Goal: Use online tool/utility: Use online tool/utility

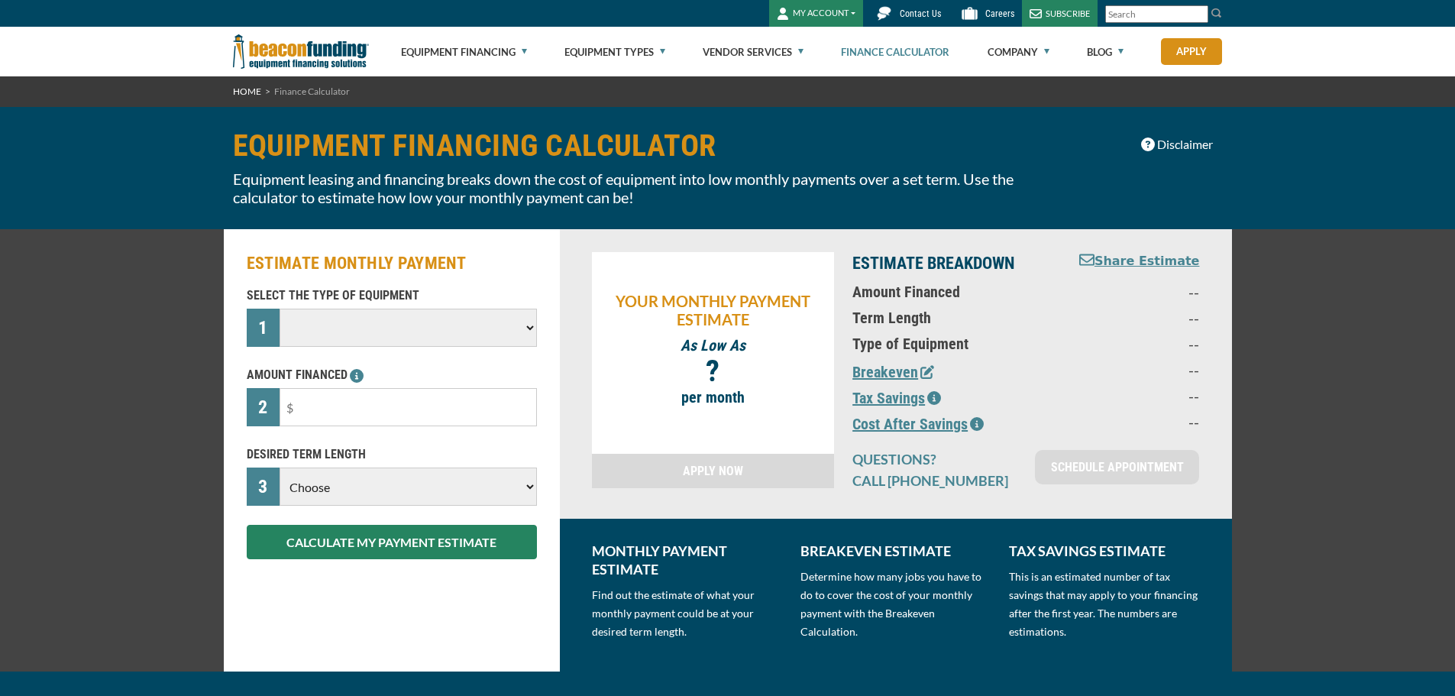
click at [439, 320] on select at bounding box center [408, 328] width 257 height 38
select select "13"
click at [280, 309] on select "Choose Backhoe Boom/Bucket Truck Chipper Commercial Mower Crane DTG/DTF Printin…" at bounding box center [408, 328] width 257 height 38
click at [416, 411] on input "text" at bounding box center [408, 407] width 257 height 38
drag, startPoint x: 416, startPoint y: 411, endPoint x: 263, endPoint y: 411, distance: 153.6
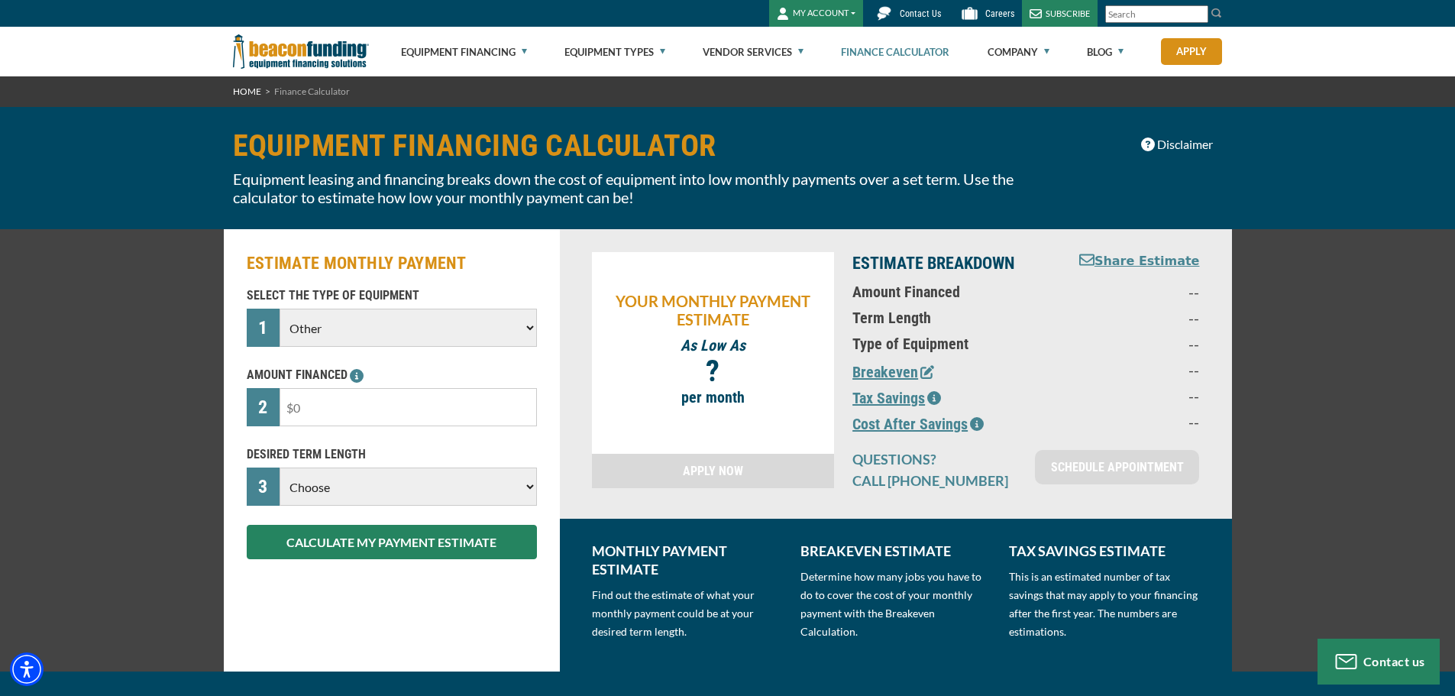
click at [263, 411] on div "2" at bounding box center [392, 407] width 290 height 38
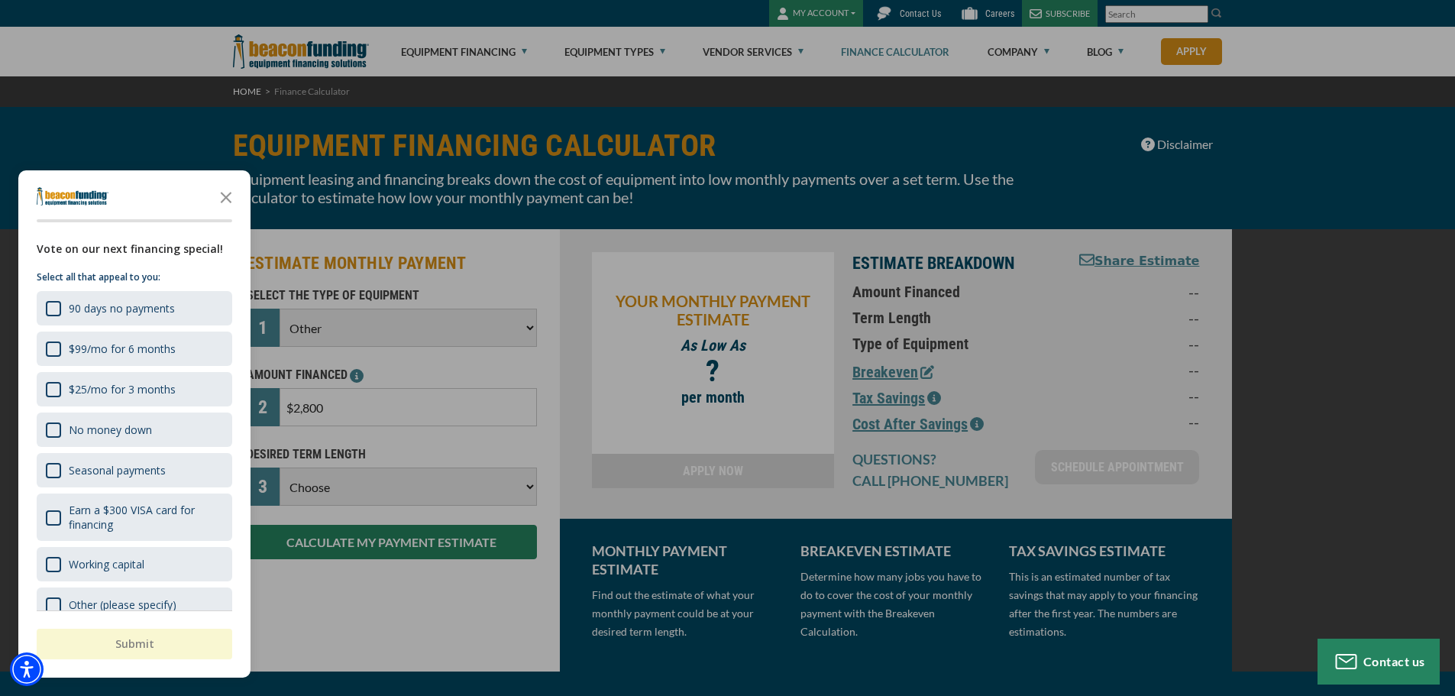
type input "$28,000"
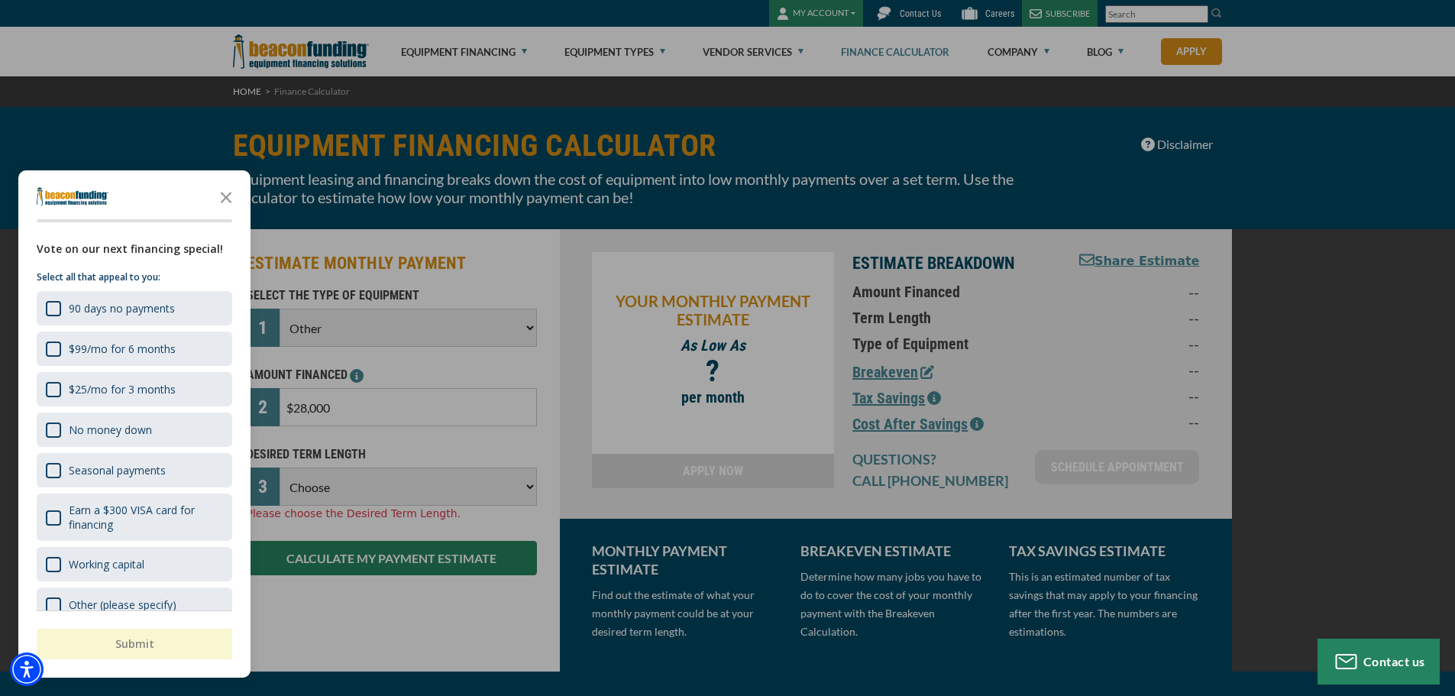
click at [431, 487] on div "button" at bounding box center [727, 348] width 1455 height 696
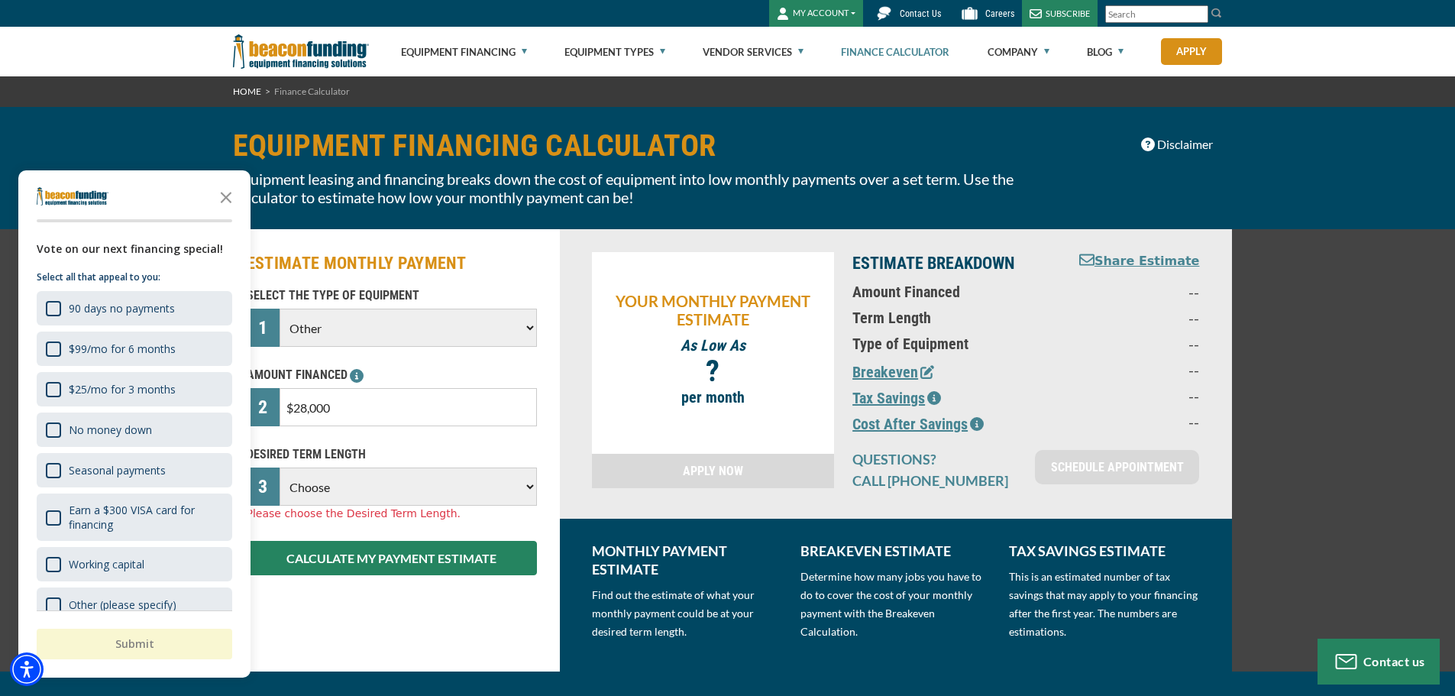
click at [391, 491] on select "Choose 36 Months 48 Months 60 Months" at bounding box center [408, 487] width 257 height 38
select select "36"
click at [280, 468] on select "Choose 36 Months 48 Months 60 Months" at bounding box center [408, 487] width 257 height 38
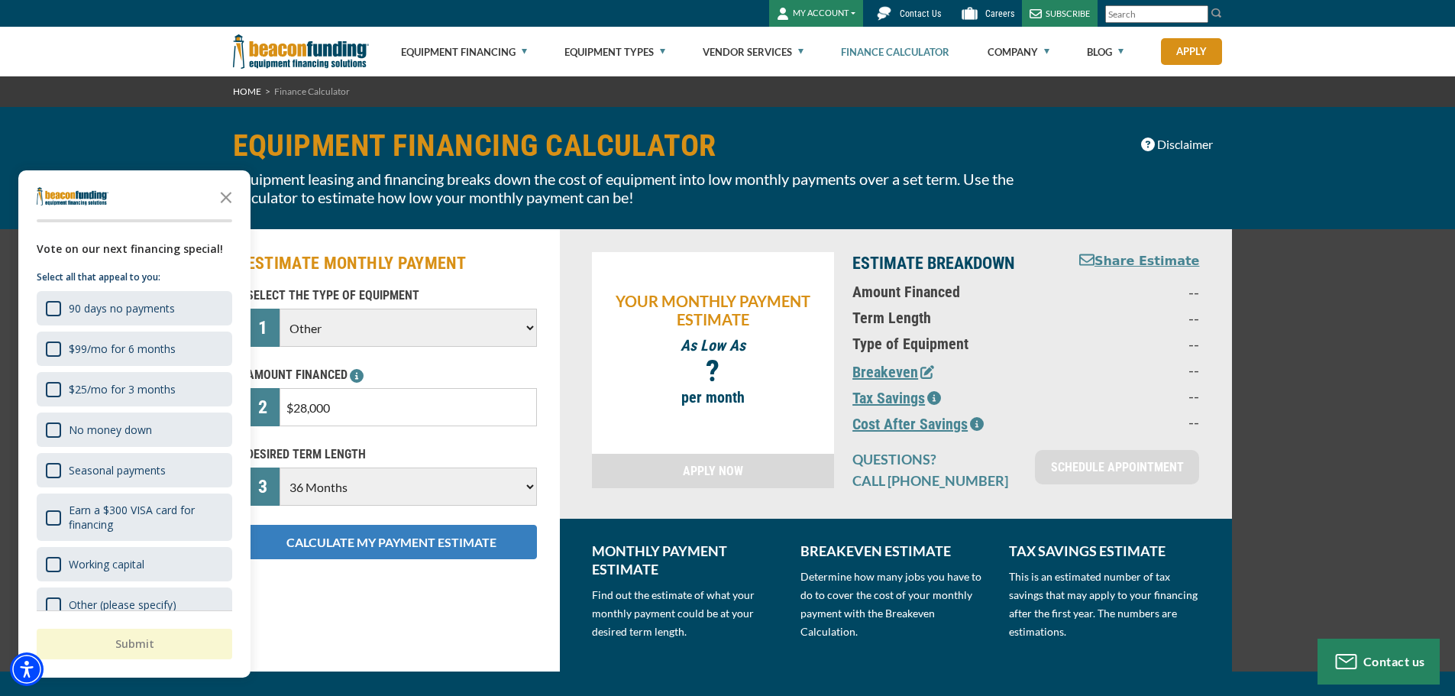
click at [357, 540] on button "CALCULATE MY PAYMENT ESTIMATE" at bounding box center [392, 542] width 290 height 34
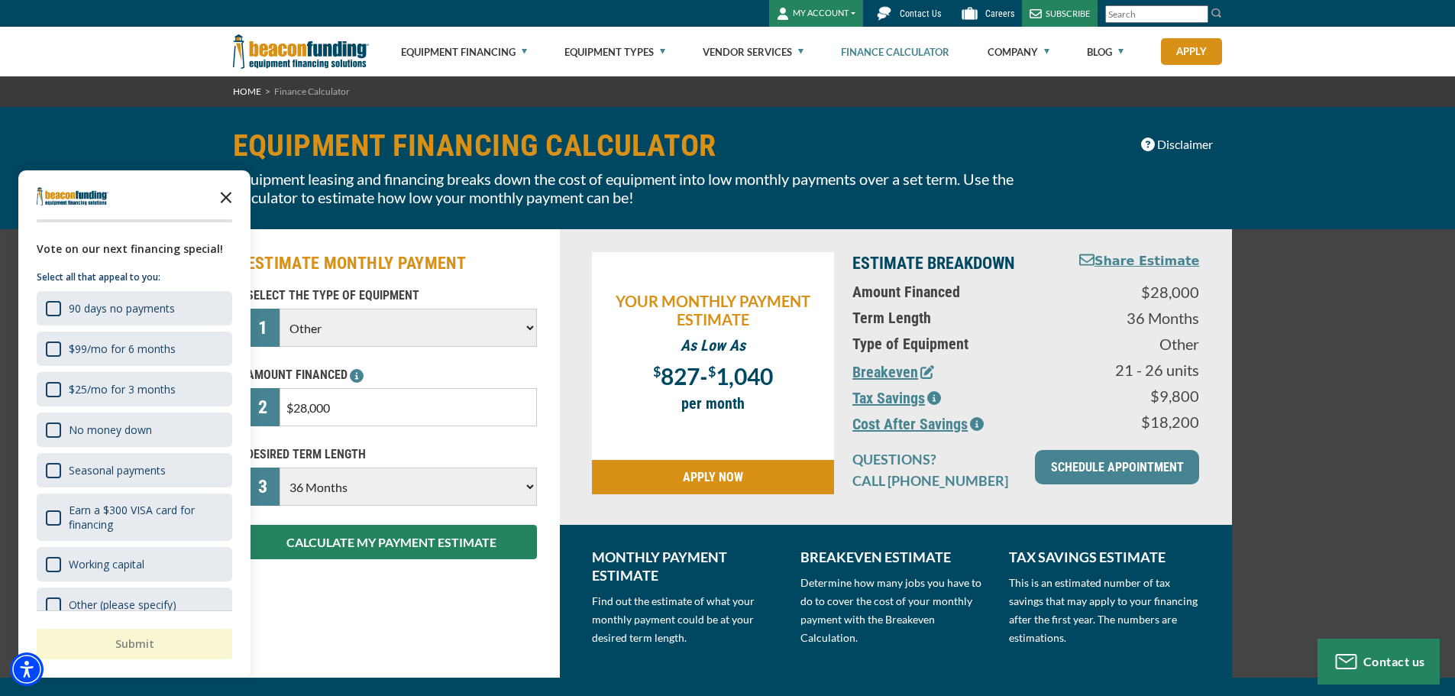
click at [223, 196] on polygon "Close the survey" at bounding box center [226, 197] width 11 height 11
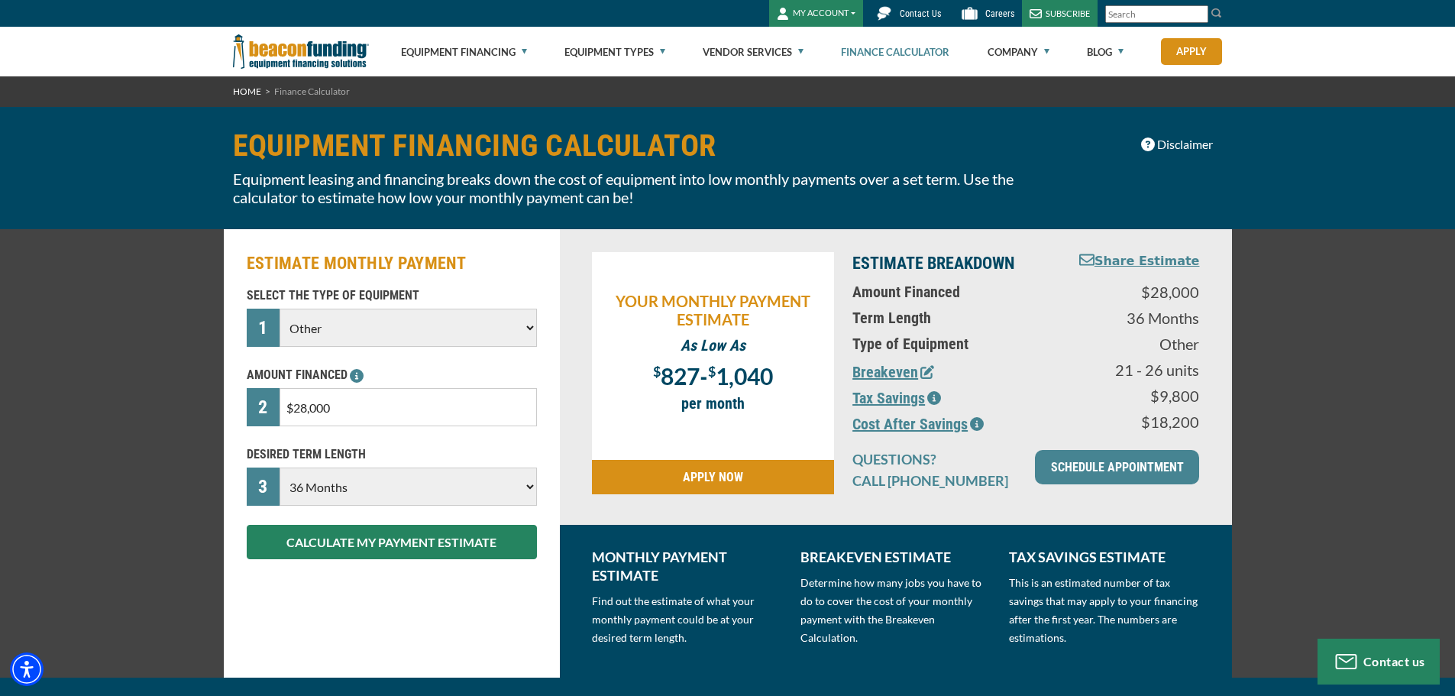
drag, startPoint x: 350, startPoint y: 404, endPoint x: 252, endPoint y: 413, distance: 98.2
click at [252, 413] on div "2 $28,000" at bounding box center [392, 407] width 290 height 38
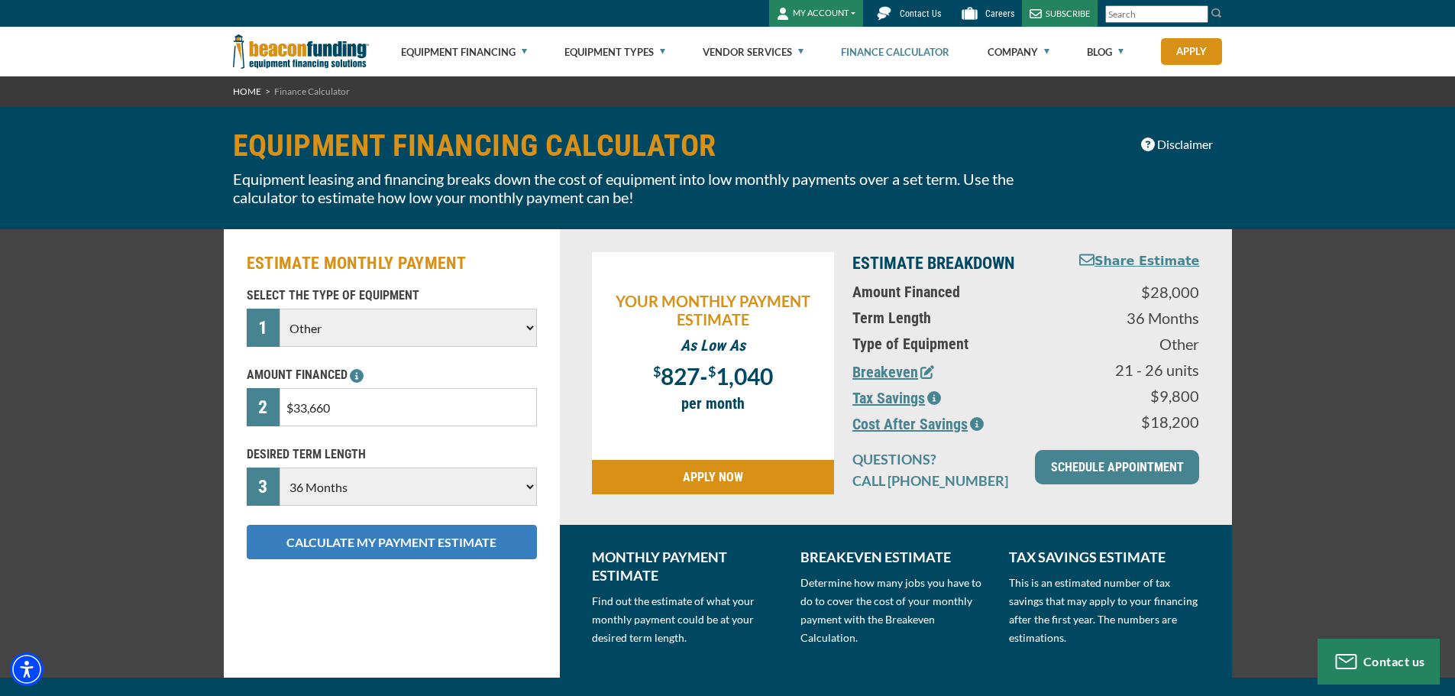
click at [362, 543] on button "CALCULATE MY PAYMENT ESTIMATE" at bounding box center [392, 542] width 290 height 34
click at [375, 542] on button "CALCULATE MY PAYMENT ESTIMATE" at bounding box center [392, 542] width 290 height 34
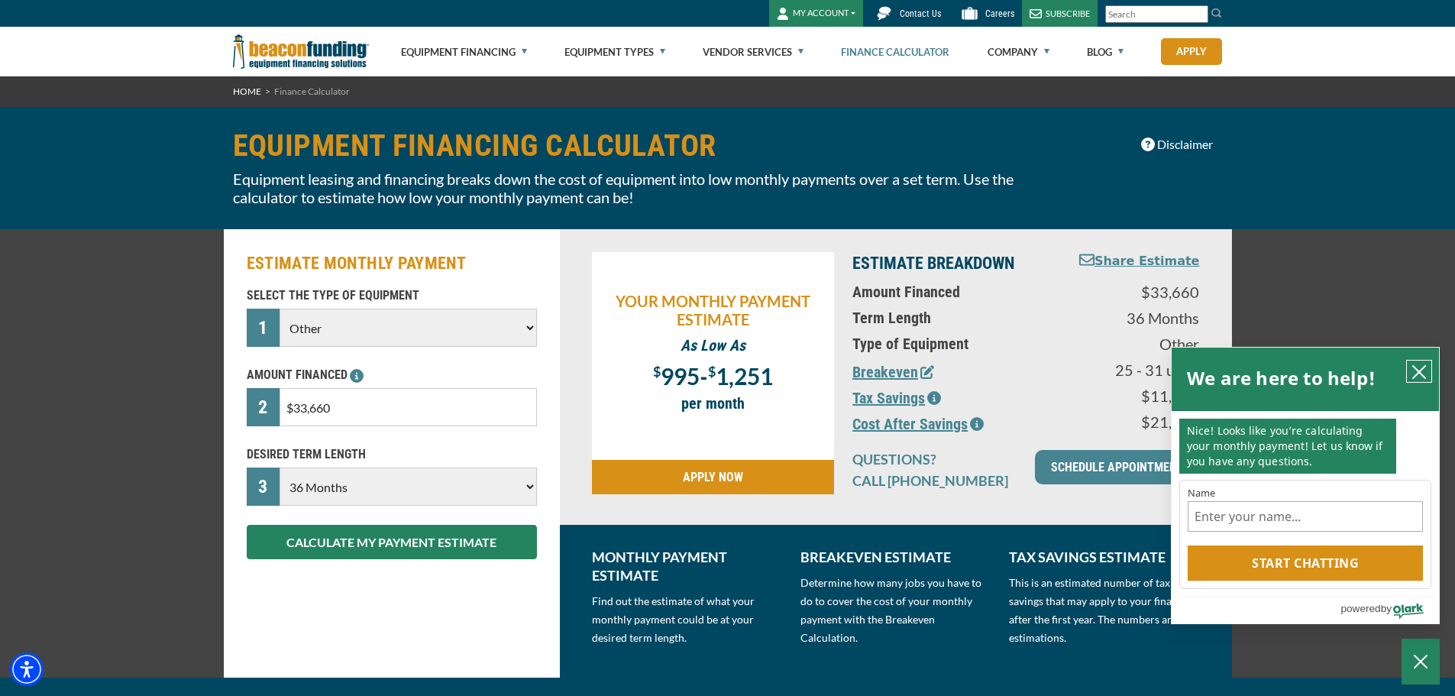
click at [1424, 370] on icon "close chatbox" at bounding box center [1419, 371] width 15 height 15
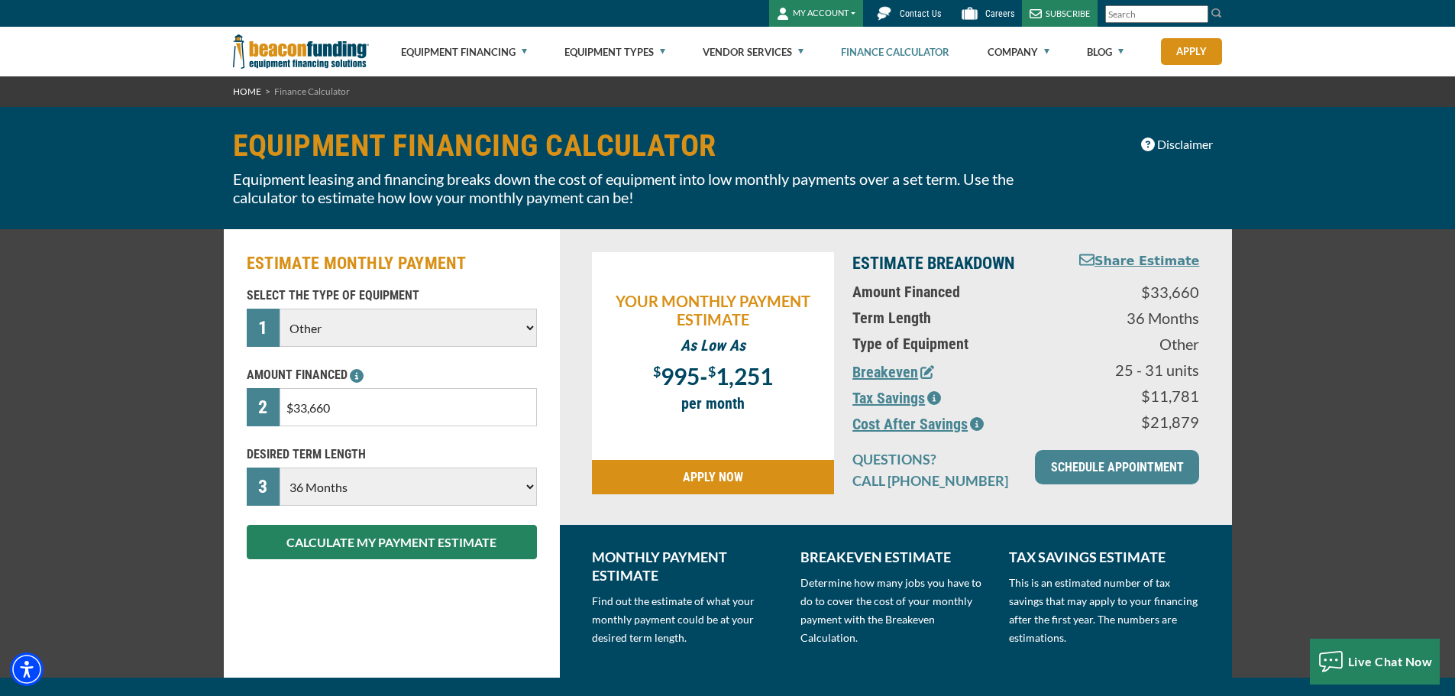
click at [344, 410] on input "$33,660" at bounding box center [408, 407] width 257 height 38
drag, startPoint x: 344, startPoint y: 410, endPoint x: 235, endPoint y: 413, distance: 109.3
click at [235, 413] on div "ESTIMATE MONTHLY PAYMENT SELECT THE TYPE OF EQUIPMENT 1 Choose Backhoe Boom/Buc…" at bounding box center [392, 453] width 336 height 448
type input "$28,000"
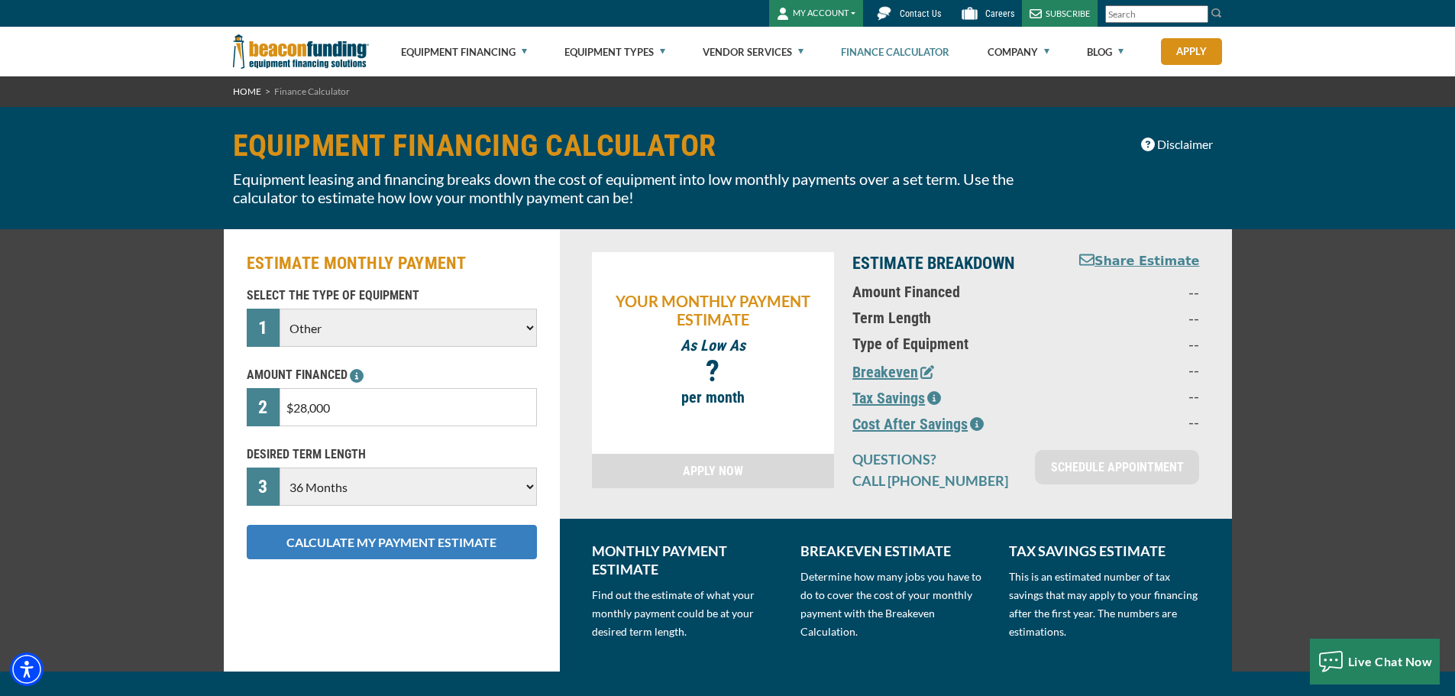
drag, startPoint x: 375, startPoint y: 544, endPoint x: 395, endPoint y: 532, distance: 22.9
click at [376, 544] on button "CALCULATE MY PAYMENT ESTIMATE" at bounding box center [392, 542] width 290 height 34
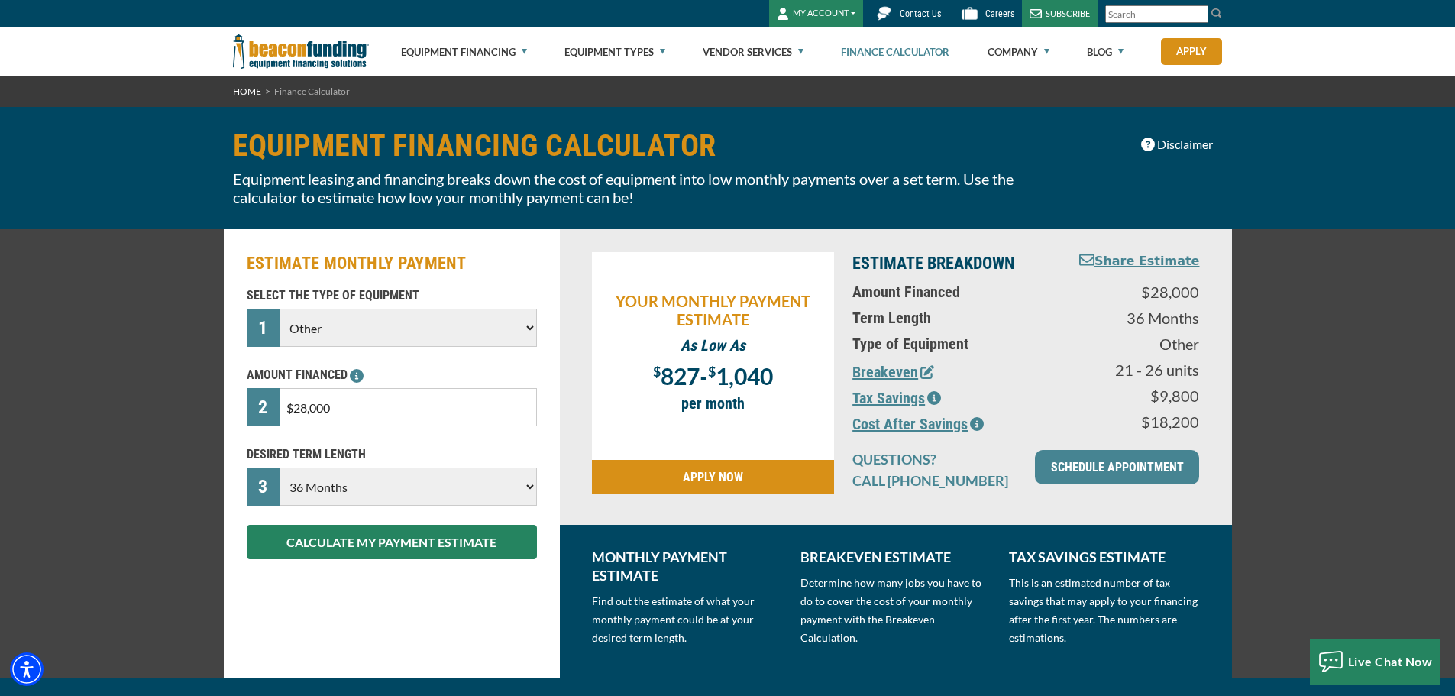
drag, startPoint x: 330, startPoint y: 315, endPoint x: 334, endPoint y: 361, distance: 46.0
click at [330, 315] on select "Choose Backhoe Boom/Bucket Truck Chipper Commercial Mower Crane DTG/DTF Printin…" at bounding box center [408, 328] width 257 height 38
click at [345, 421] on input "$28,000" at bounding box center [408, 407] width 257 height 38
click at [367, 488] on select "Choose 36 Months 48 Months 60 Months" at bounding box center [408, 487] width 257 height 38
click at [736, 377] on span "1,040" at bounding box center [744, 376] width 57 height 28
